Goal: Task Accomplishment & Management: Use online tool/utility

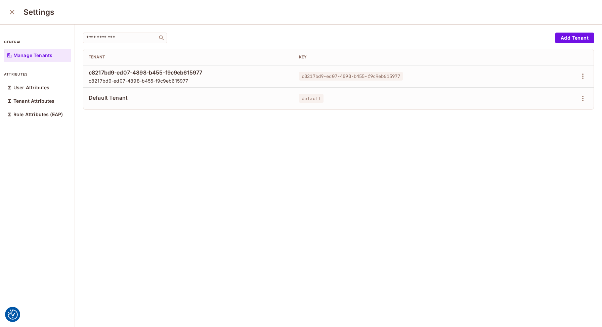
drag, startPoint x: 4, startPoint y: 13, endPoint x: 10, endPoint y: 12, distance: 6.1
click at [4, 13] on div "Settings" at bounding box center [301, 12] width 602 height 25
click at [10, 12] on icon "close" at bounding box center [12, 12] width 8 height 8
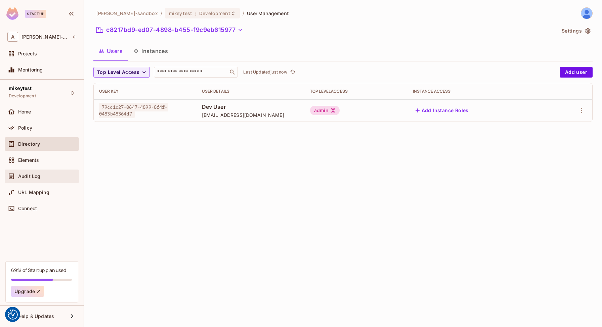
click at [30, 172] on div "Audit Log" at bounding box center [41, 176] width 69 height 8
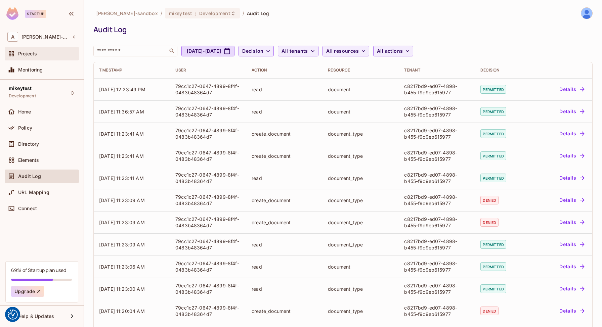
click at [46, 59] on div "Projects" at bounding box center [42, 53] width 74 height 13
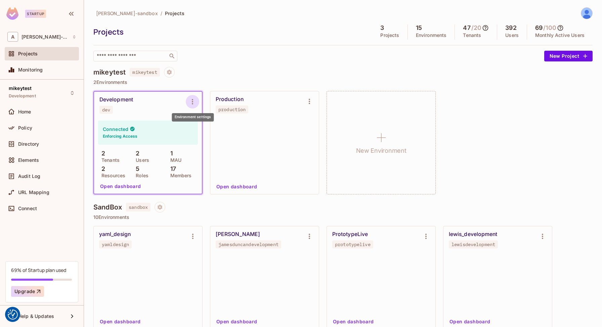
click at [193, 104] on icon "Environment settings" at bounding box center [193, 102] width 8 height 8
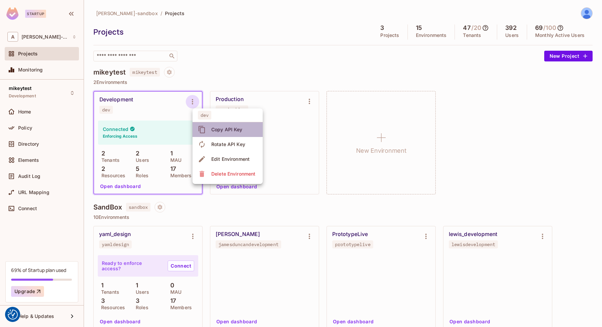
click at [232, 131] on div "Copy API Key" at bounding box center [226, 129] width 31 height 7
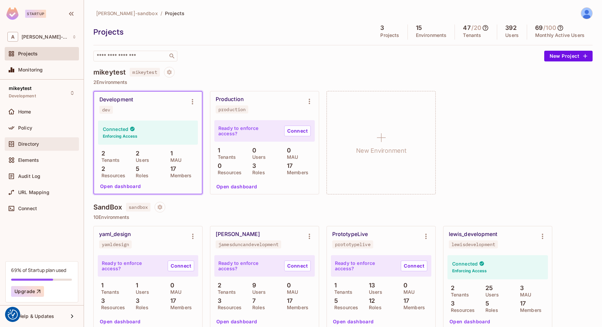
click at [22, 140] on div "Directory" at bounding box center [41, 144] width 69 height 8
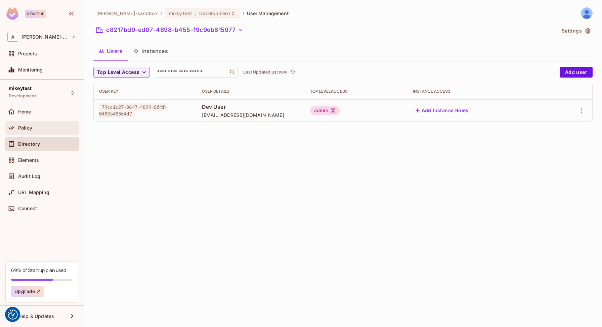
click at [63, 129] on div "Policy" at bounding box center [47, 127] width 58 height 5
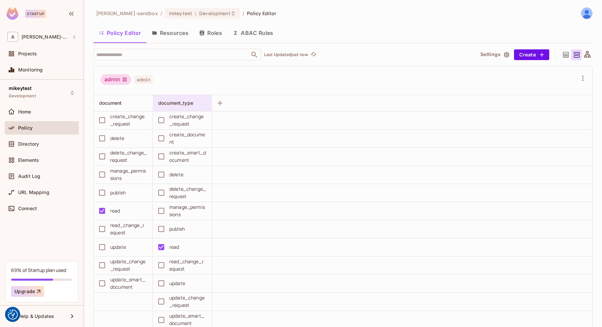
click at [178, 102] on span "document_type" at bounding box center [175, 103] width 35 height 6
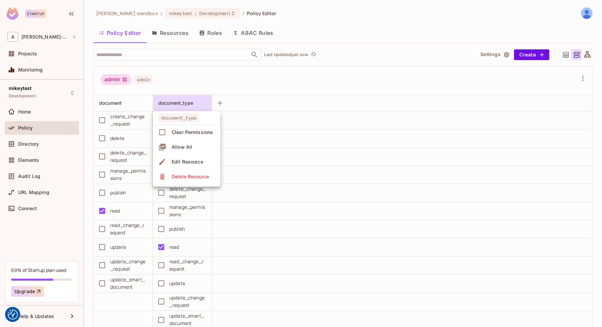
click at [178, 102] on div at bounding box center [301, 163] width 602 height 327
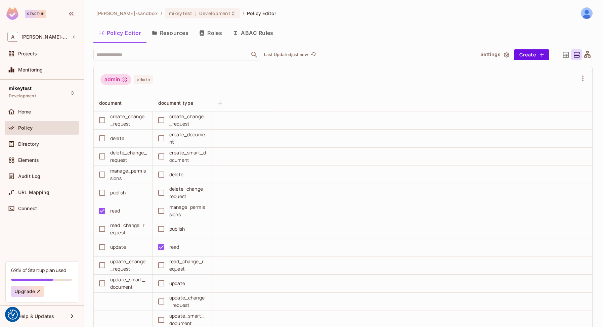
click at [172, 34] on button "Resources" at bounding box center [170, 33] width 47 height 17
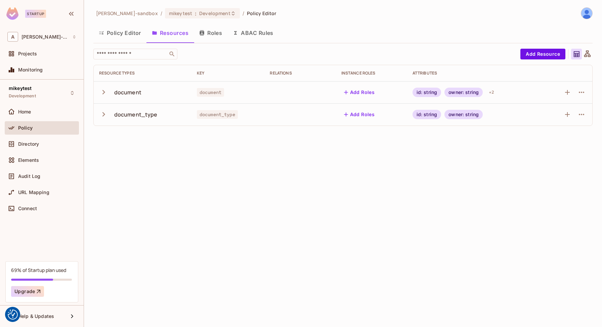
click at [98, 94] on td "document" at bounding box center [143, 92] width 98 height 22
click at [106, 91] on icon "button" at bounding box center [103, 92] width 9 height 9
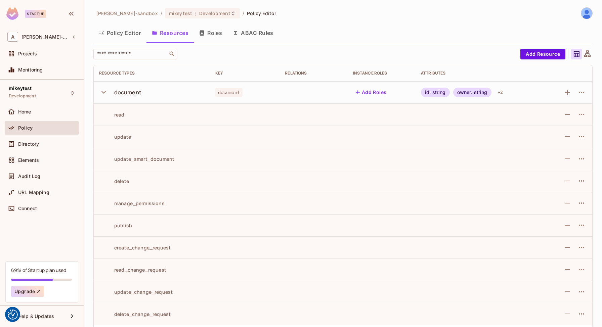
click at [106, 91] on icon "button" at bounding box center [103, 92] width 9 height 9
